Goal: Task Accomplishment & Management: Manage account settings

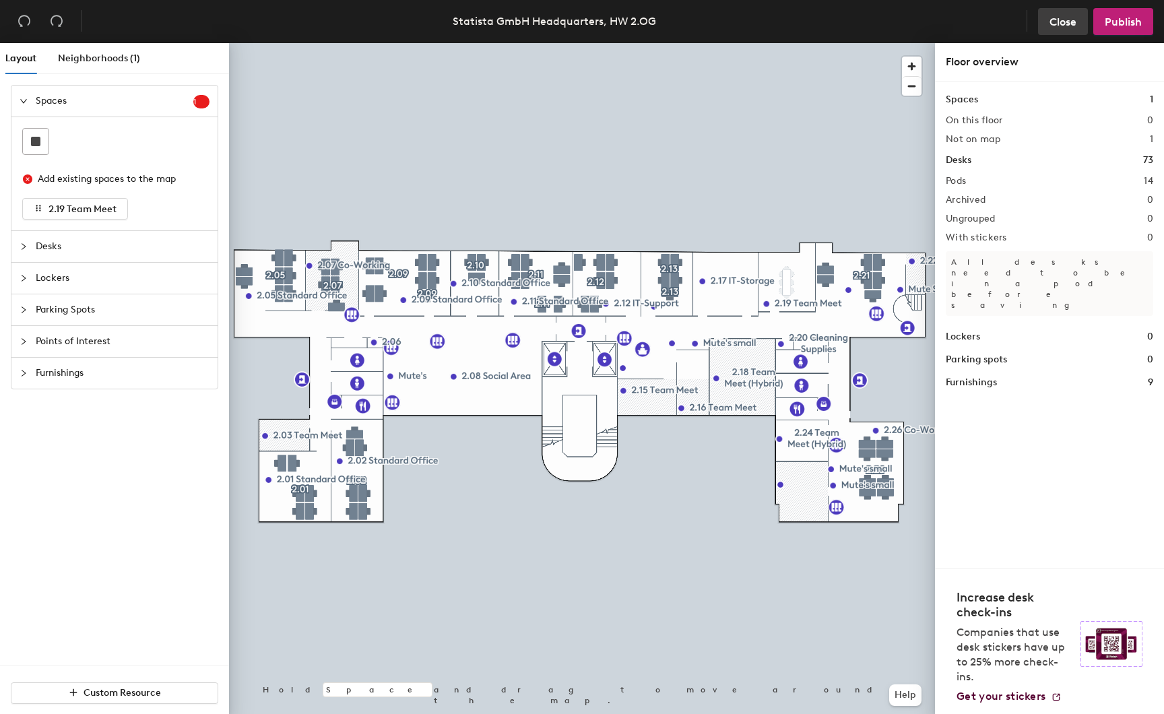
click at [1062, 18] on span "Close" at bounding box center [1062, 21] width 27 height 13
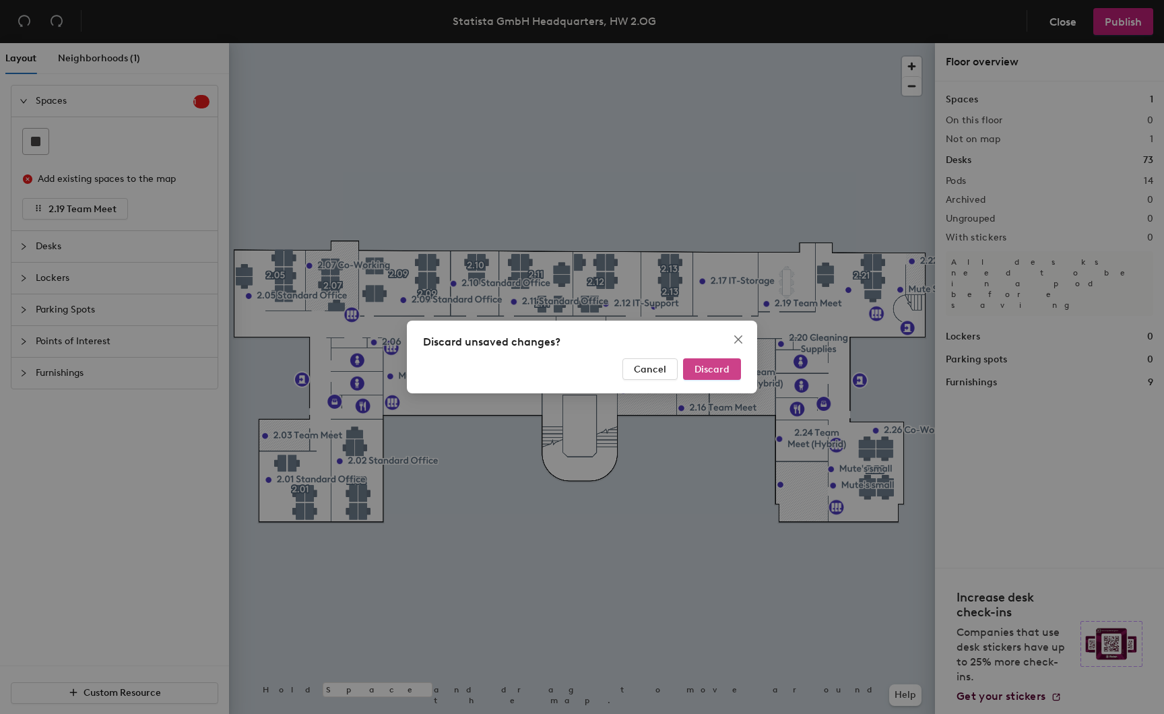
click at [719, 371] on span "Discard" at bounding box center [711, 369] width 35 height 11
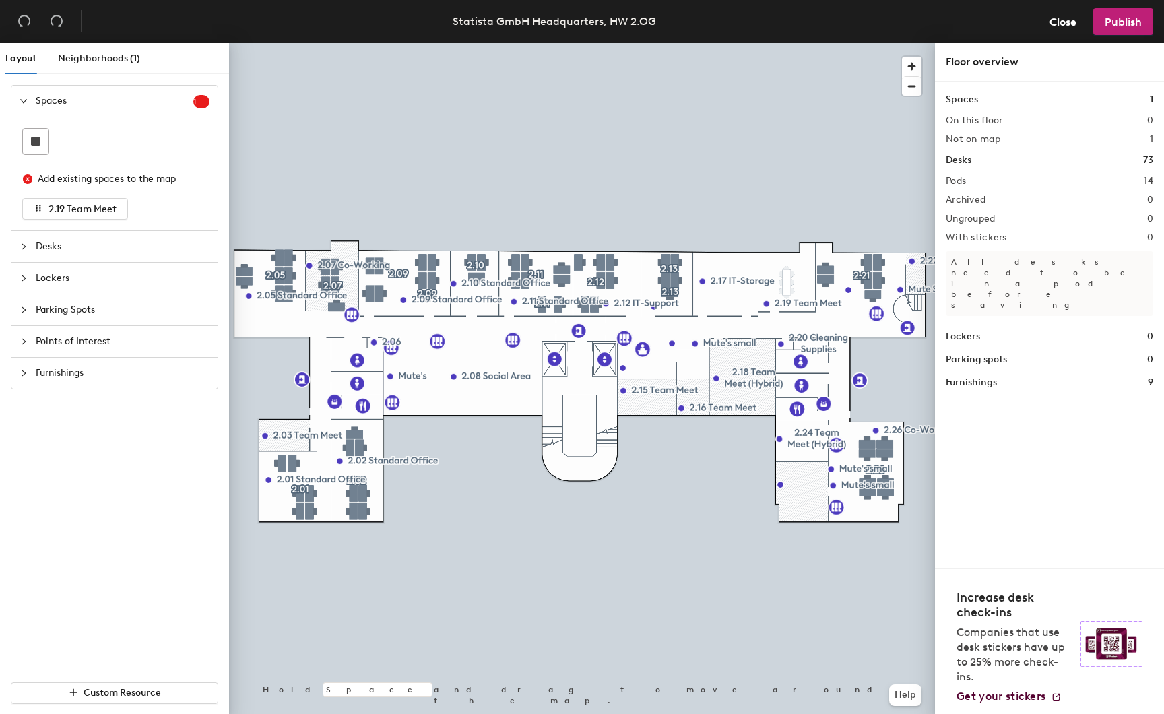
click at [80, 288] on span "Lockers" at bounding box center [123, 278] width 174 height 31
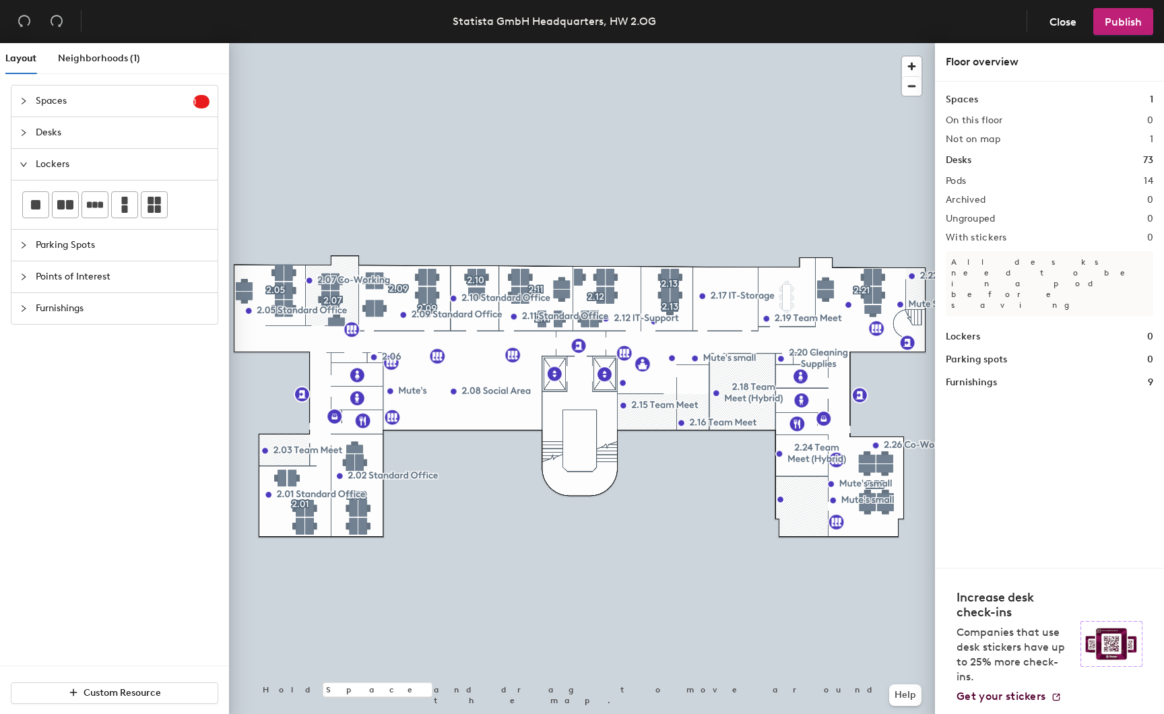
click at [65, 102] on span "Spaces" at bounding box center [115, 101] width 158 height 31
click at [69, 232] on span "Points of Interest" at bounding box center [123, 227] width 174 height 31
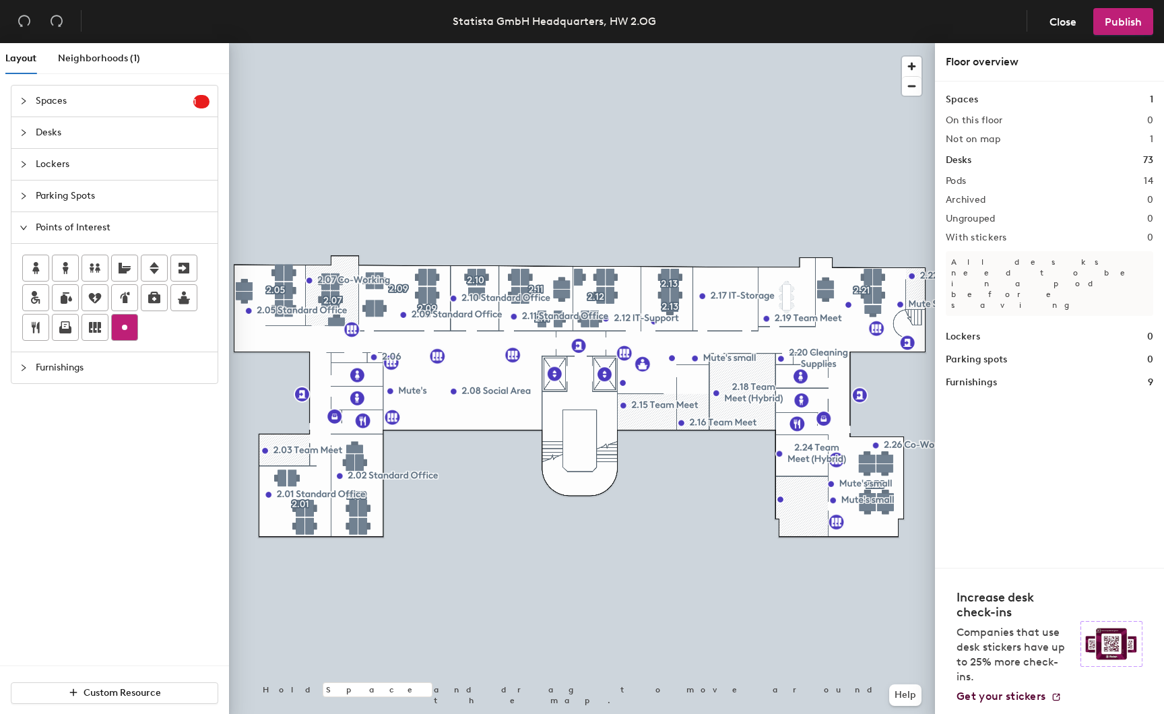
click at [134, 329] on div at bounding box center [125, 328] width 26 height 26
click at [517, 447] on span "Delete" at bounding box center [537, 447] width 47 height 23
click at [1004, 329] on div "Lockers 0" at bounding box center [1049, 336] width 207 height 15
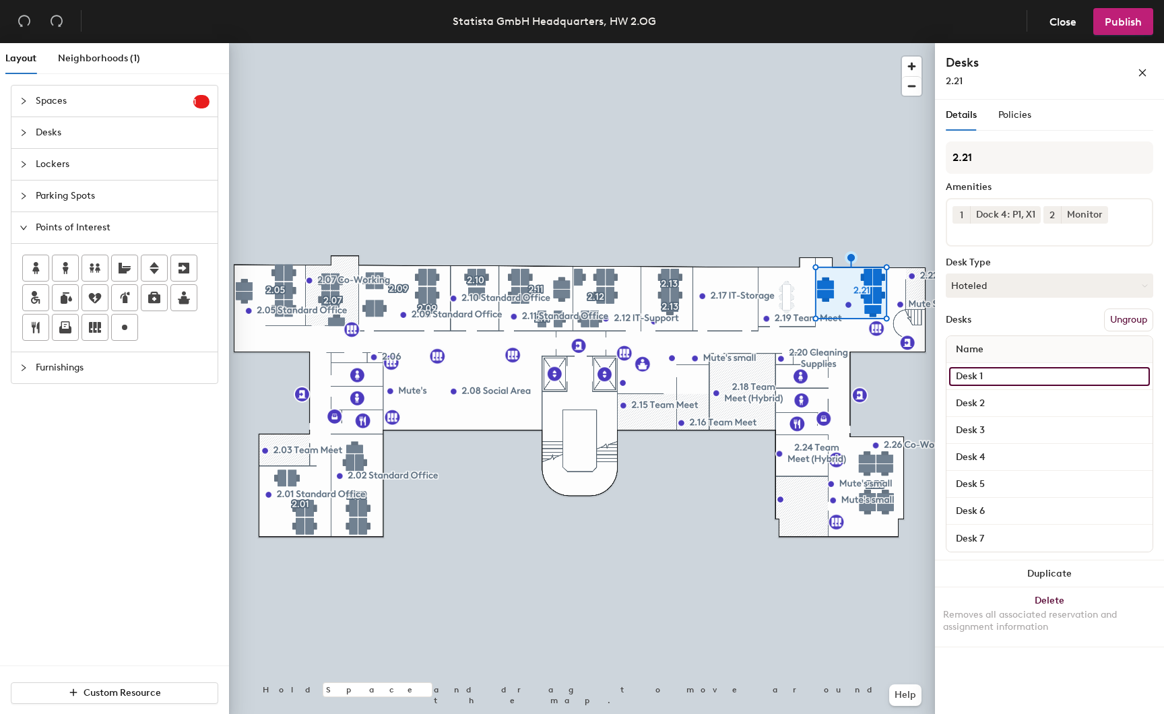
click at [1134, 376] on input "Desk 1" at bounding box center [1049, 376] width 201 height 19
click at [1035, 108] on div "Details Policies" at bounding box center [1049, 115] width 207 height 31
click at [1024, 113] on span "Policies" at bounding box center [1014, 114] width 33 height 11
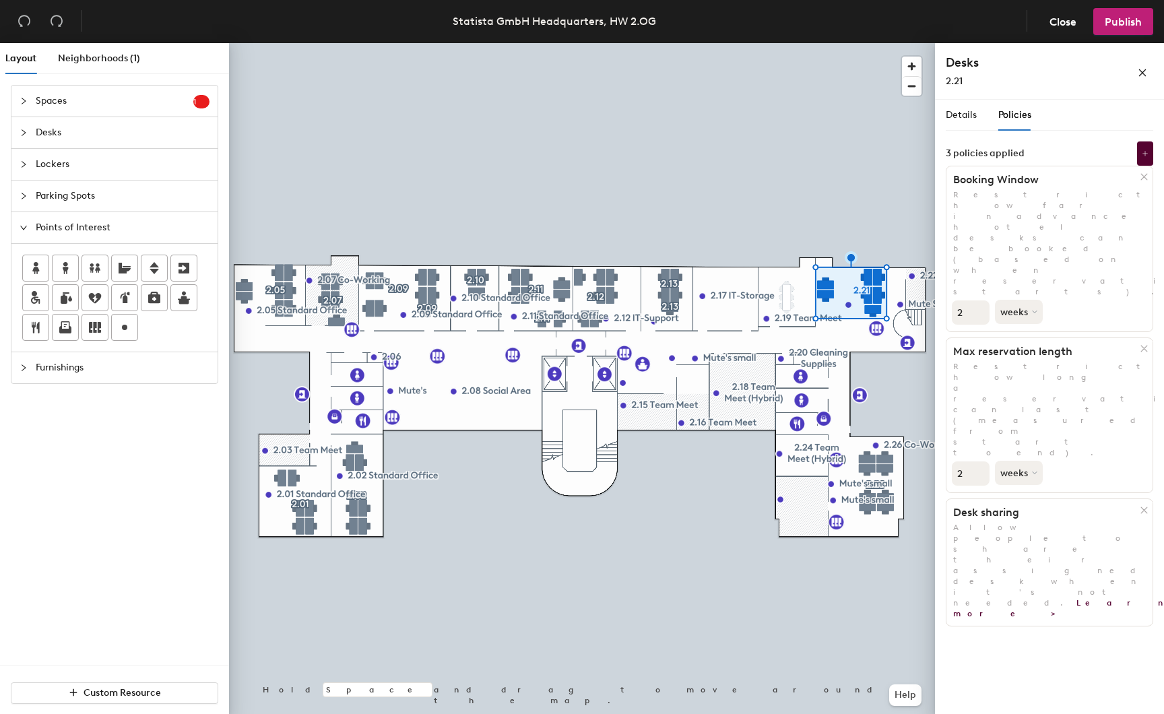
click at [1023, 486] on div "Details Policies 2.21 Amenities 1 Dock 4: P1, X1 2 Monitor Desk Type Hoteled De…" at bounding box center [1049, 410] width 229 height 620
click at [1144, 155] on icon at bounding box center [1145, 153] width 7 height 7
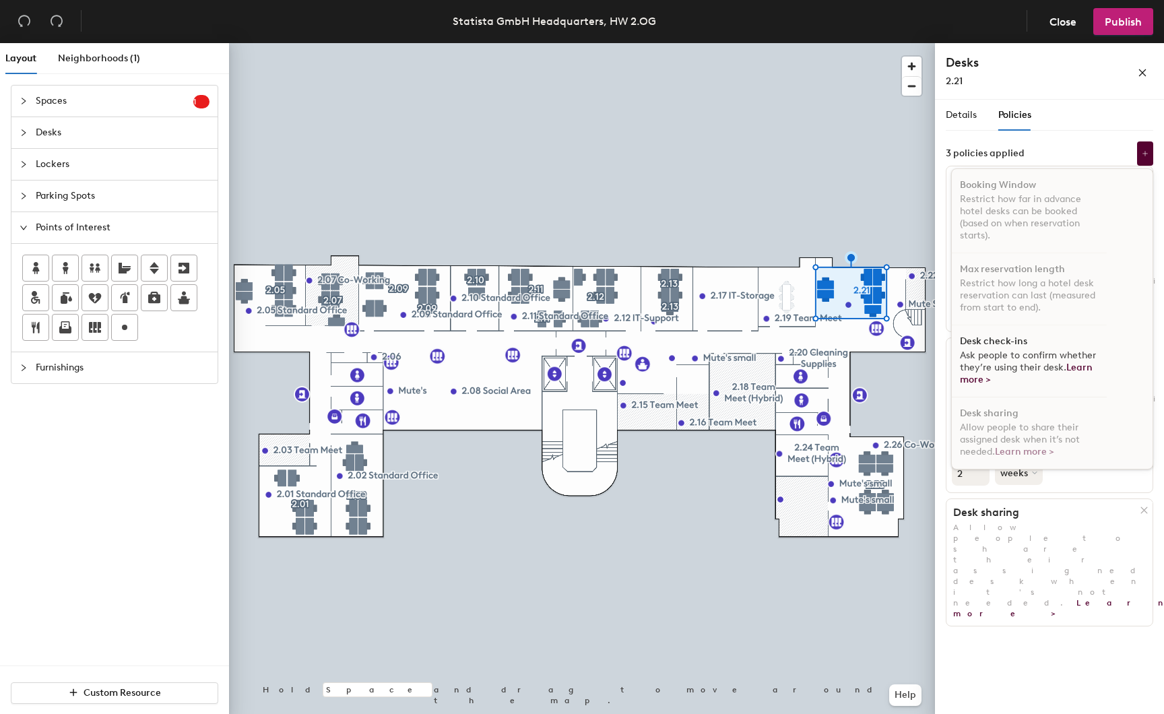
click at [1126, 125] on div "Details Policies" at bounding box center [1049, 115] width 207 height 31
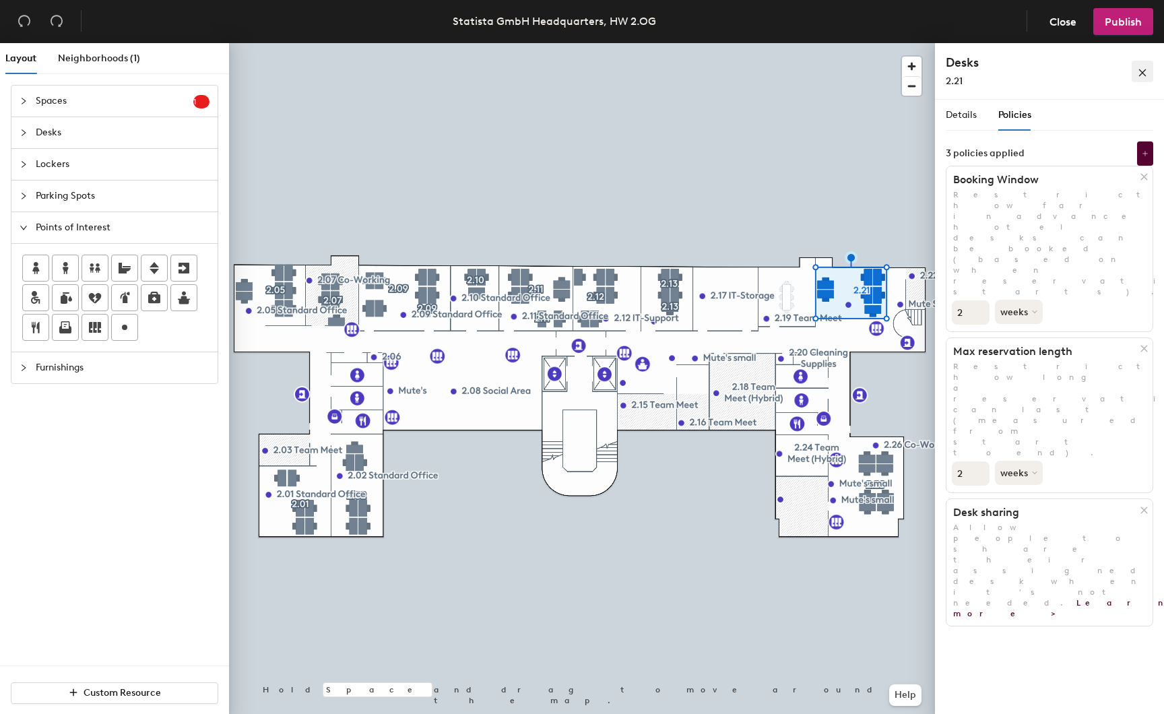
click at [1141, 61] on button "button" at bounding box center [1142, 72] width 22 height 22
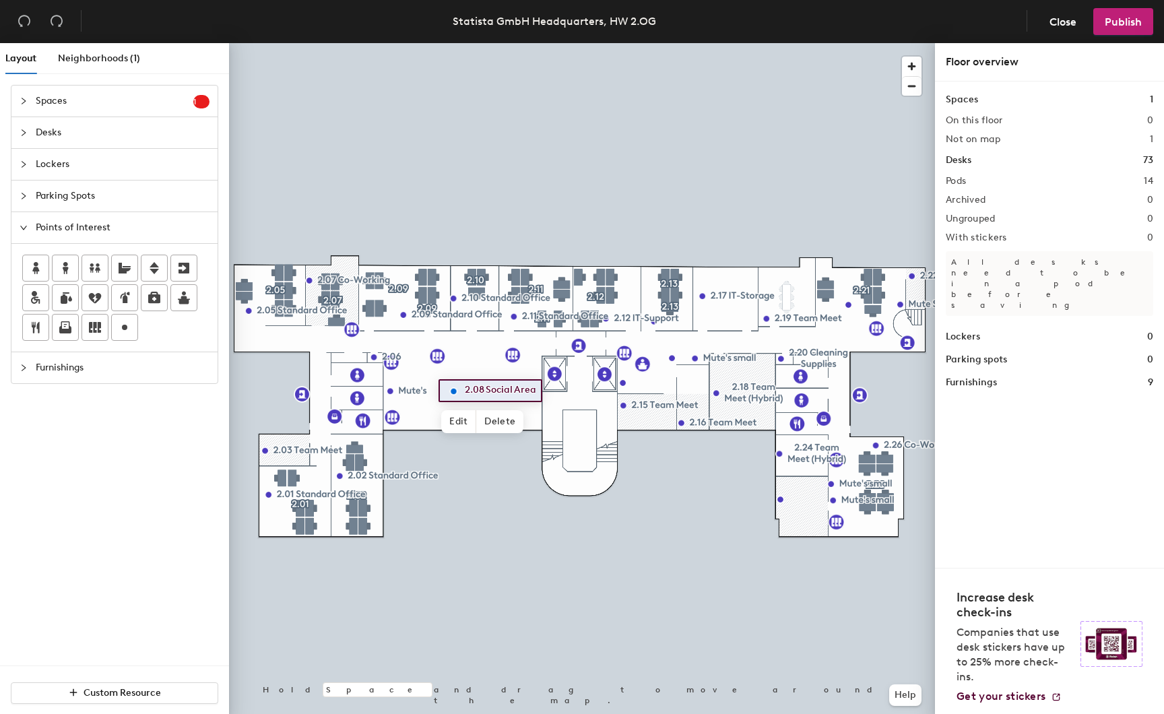
click at [991, 442] on div "Spaces 1 On this floor 0 Not on map 1 Desks 73 Pods 14 Archived 0 Ungrouped 0 W…" at bounding box center [1049, 324] width 229 height 486
click at [432, 43] on div at bounding box center [582, 43] width 706 height 0
click at [1057, 19] on span "Close" at bounding box center [1062, 21] width 27 height 13
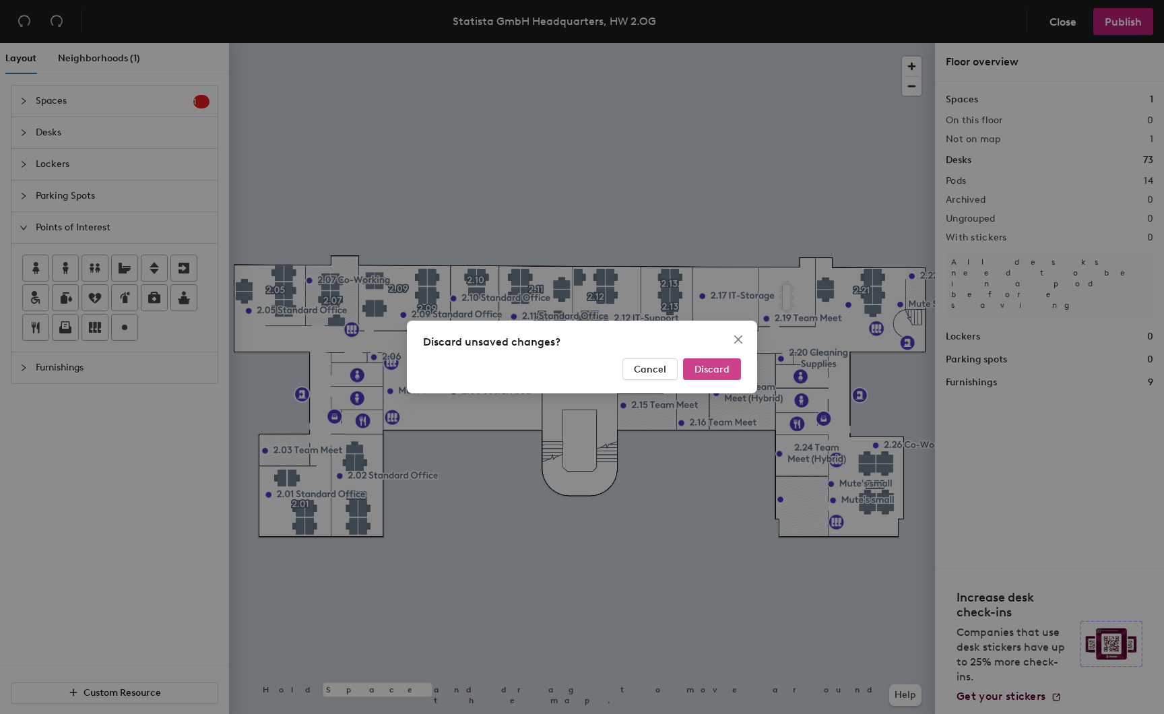
click at [716, 370] on span "Discard" at bounding box center [711, 369] width 35 height 11
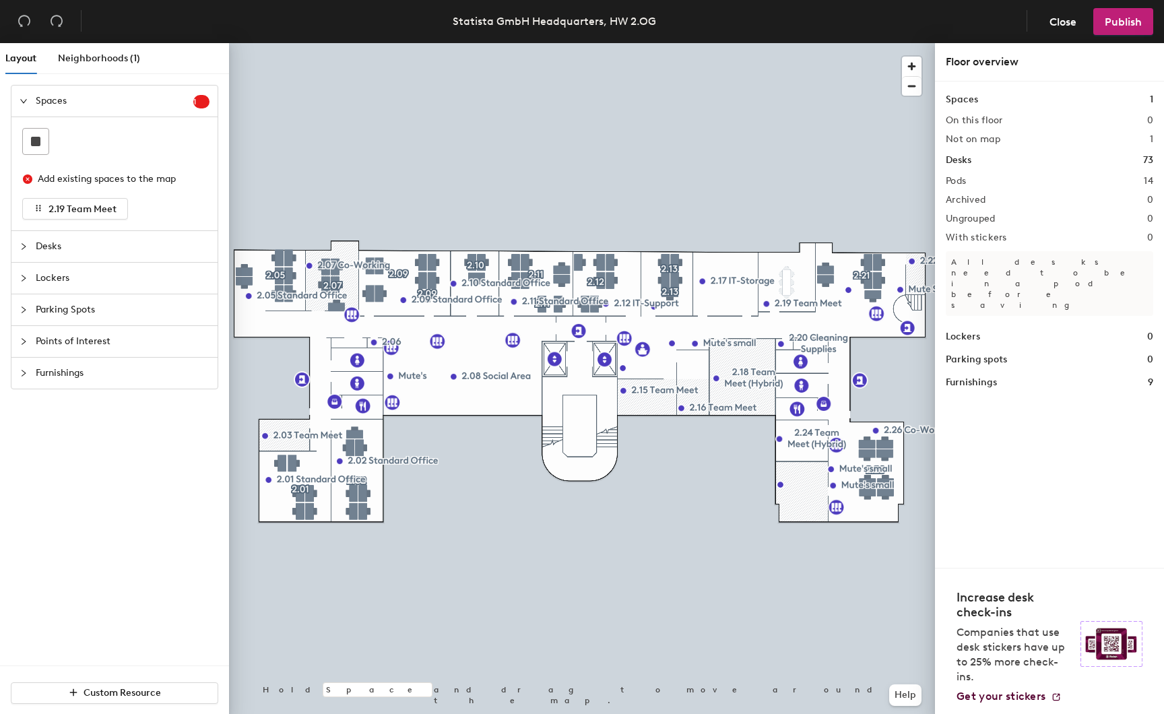
click at [79, 284] on span "Lockers" at bounding box center [123, 278] width 174 height 31
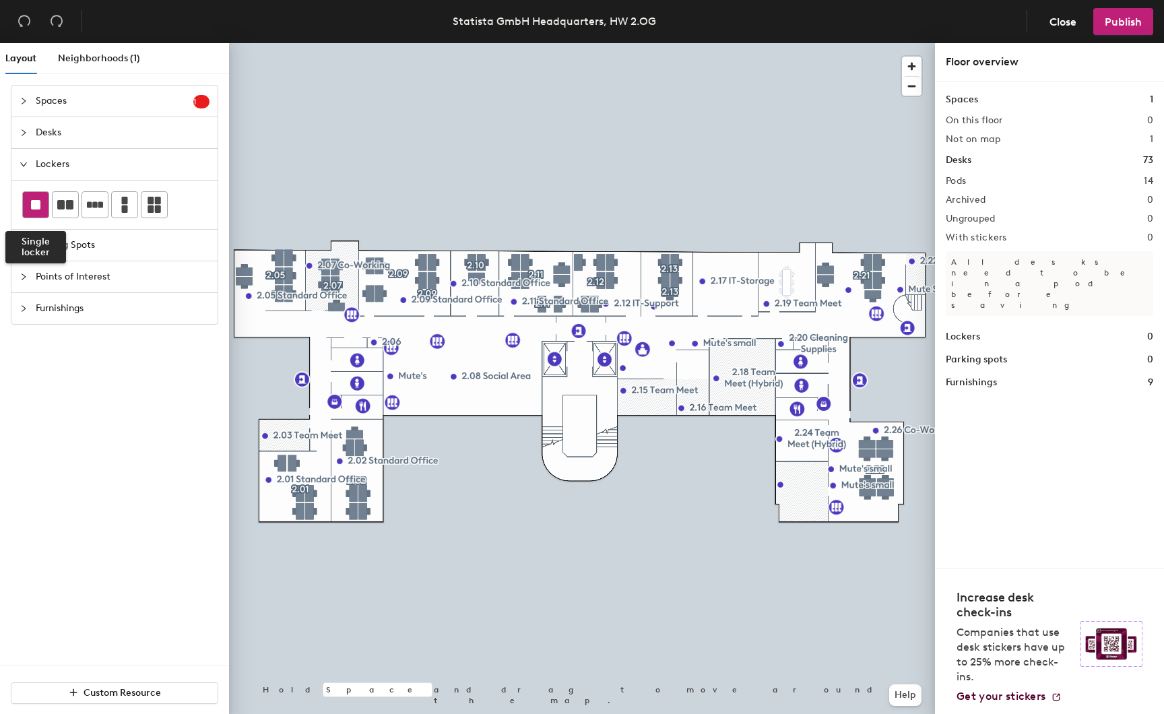
click at [28, 202] on div at bounding box center [36, 205] width 26 height 26
click at [67, 208] on icon at bounding box center [65, 204] width 16 height 9
click at [35, 210] on div at bounding box center [36, 205] width 26 height 26
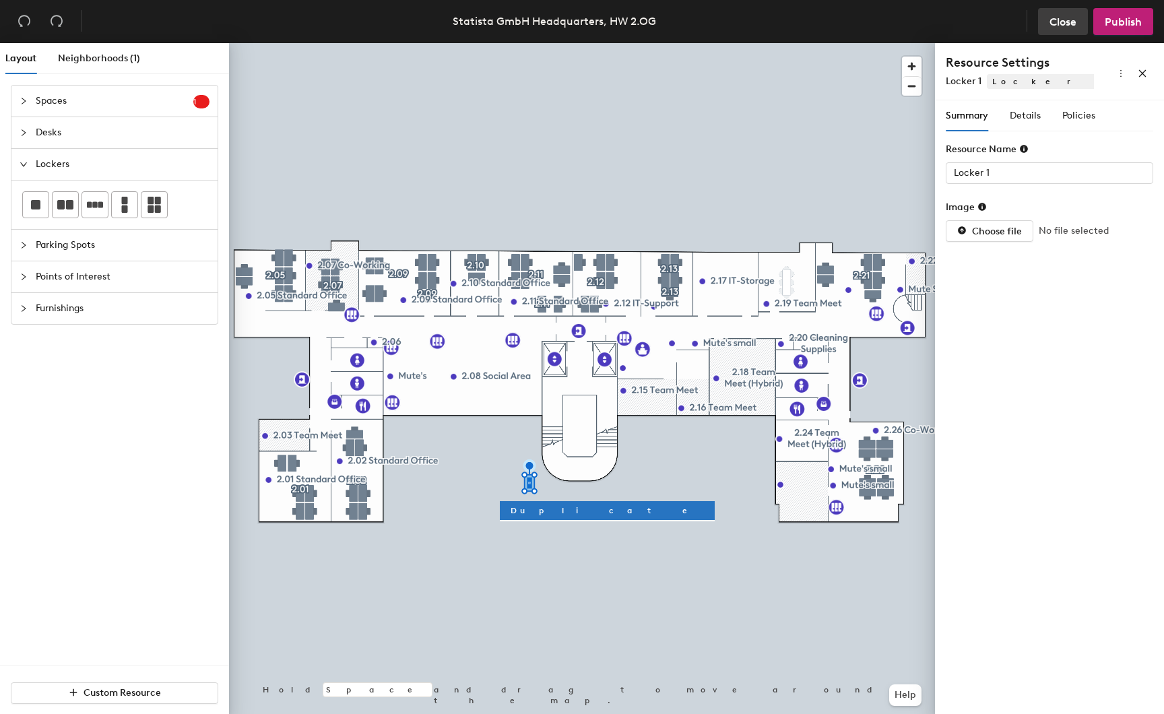
click at [1050, 26] on span "Close" at bounding box center [1062, 21] width 27 height 13
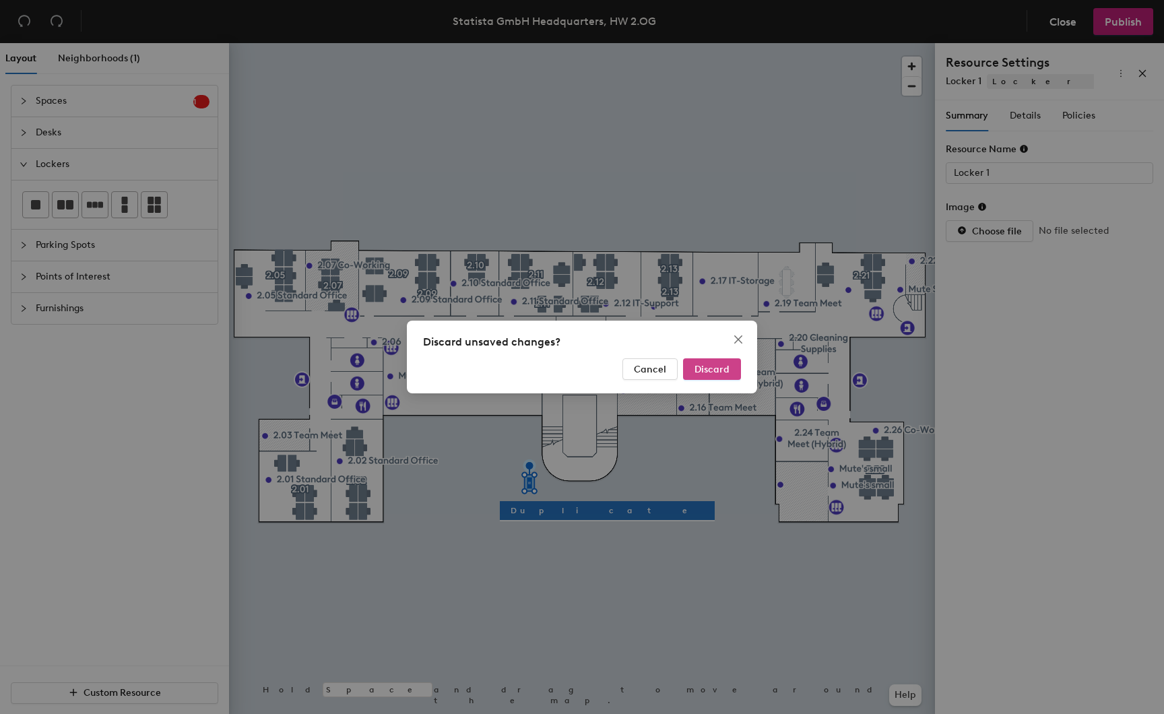
click at [735, 366] on button "Discard" at bounding box center [712, 369] width 58 height 22
